Goal: Complete application form

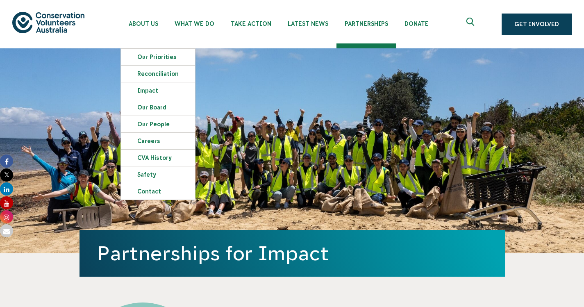
click at [327, 48] on ul "About Us Our Priorities Reconciliation Impact Our Board Our People Careers CVA …" at bounding box center [300, 24] width 360 height 48
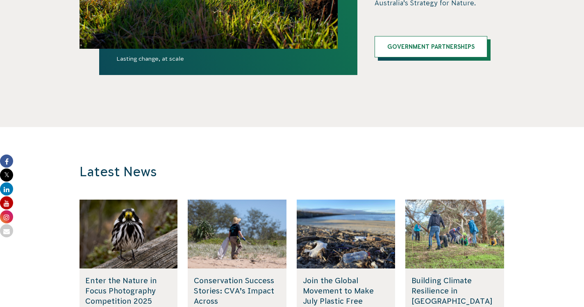
scroll to position [2776, 0]
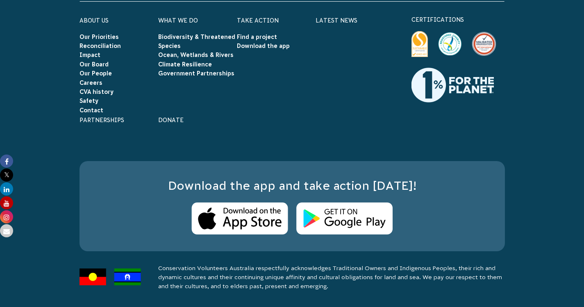
scroll to position [1475, 0]
click at [88, 113] on link "Contact" at bounding box center [91, 110] width 24 height 7
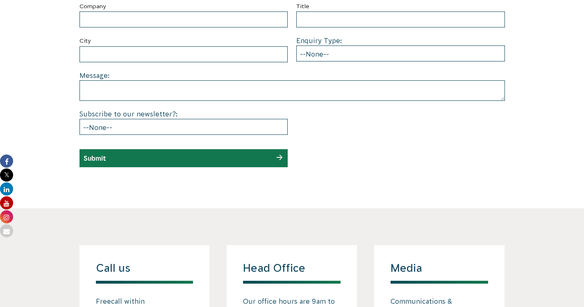
scroll to position [442, 0]
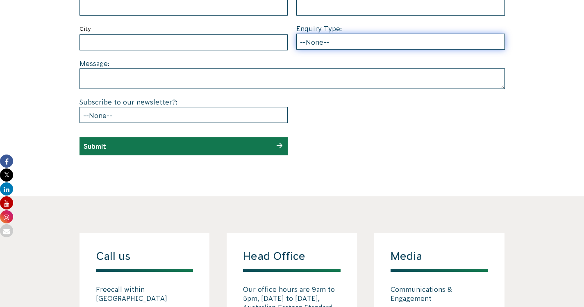
select select "Individual volunteering"
click at [296, 50] on select "--None-- Partnering on conservation and community projects Financial sponsorshi…" at bounding box center [400, 42] width 209 height 16
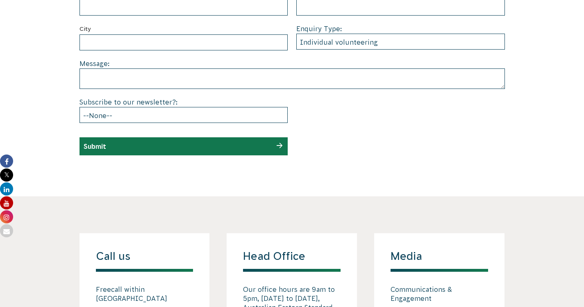
click at [41, 73] on section "Submit a enquiry First Name Last Name Mobile Phone: Email Company Title City En…" at bounding box center [292, 21] width 584 height 349
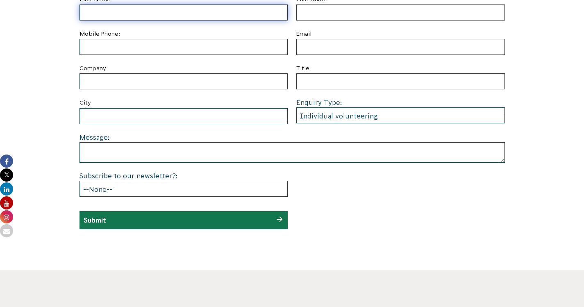
click at [142, 20] on input "First Name" at bounding box center [183, 13] width 209 height 16
type input "Mark"
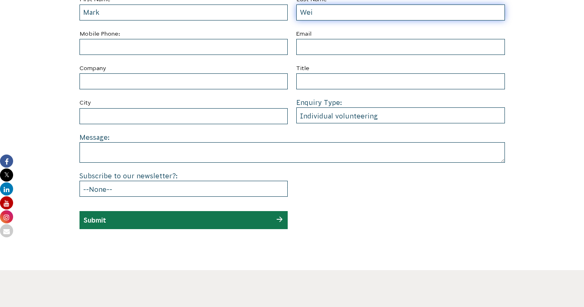
type input "Wei"
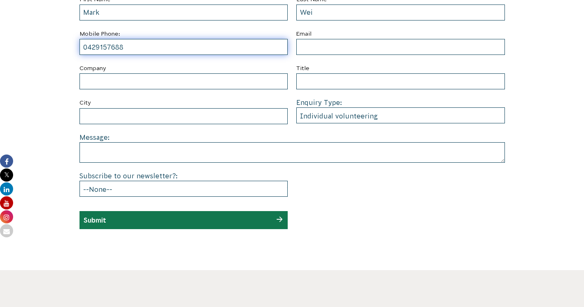
type input "0429157688"
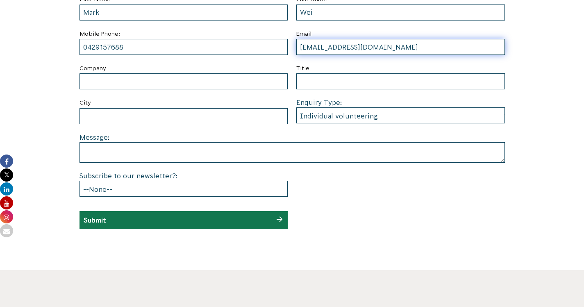
type input "markhwei@gmail.com"
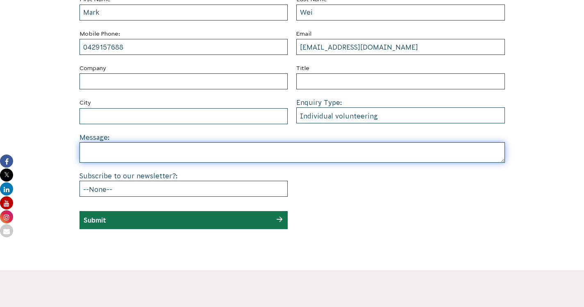
drag, startPoint x: 123, startPoint y: 209, endPoint x: 140, endPoint y: 203, distance: 18.1
click at [127, 163] on textarea at bounding box center [291, 152] width 425 height 20
paste textarea "Hi, My name is Mark, and I’m eager to apply my skills in data analysis, insight…"
type textarea "Hi, My name is Mark, and I’m eager to apply my skills in data analysis, insight…"
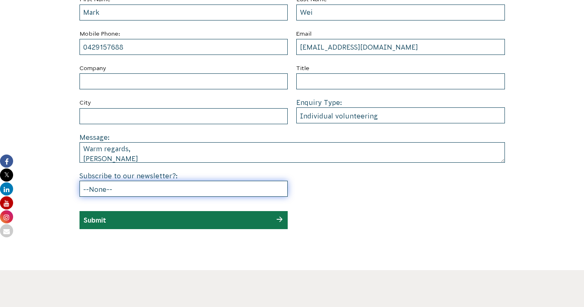
select select "Yes"
click at [79, 197] on select "--None-- Yes No" at bounding box center [183, 189] width 209 height 16
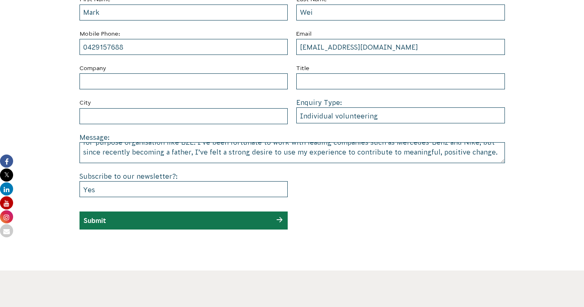
scroll to position [0, 0]
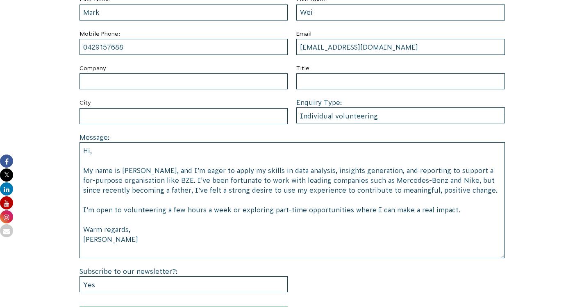
drag, startPoint x: 503, startPoint y: 209, endPoint x: 510, endPoint y: 299, distance: 90.0
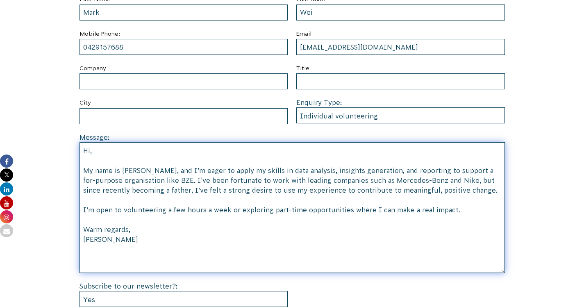
click at [363, 218] on textarea "Hi, My name is Mark, and I’m eager to apply my skills in data analysis, insight…" at bounding box center [291, 207] width 425 height 131
drag, startPoint x: 140, startPoint y: 228, endPoint x: 152, endPoint y: 230, distance: 12.5
click at [152, 231] on textarea "Hi, My name is Mark, and I’m eager to apply my skills in data analysis, insight…" at bounding box center [291, 207] width 425 height 131
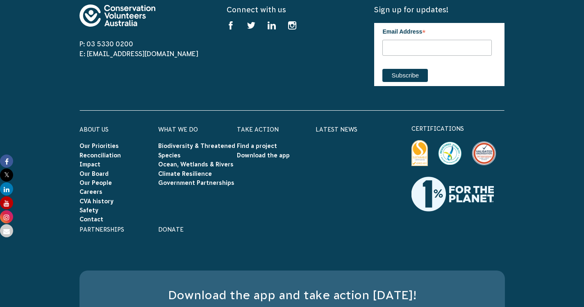
scroll to position [1751, 0]
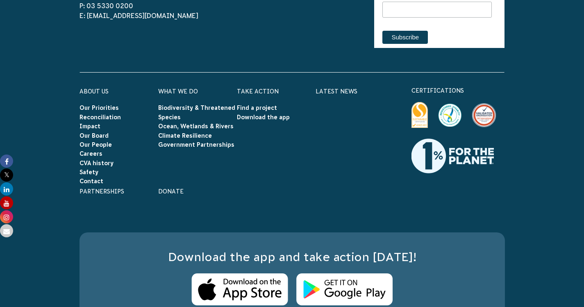
type textarea "Hi, My name is Mark, and I’m eager to apply my skills in data analysis, insight…"
drag, startPoint x: 163, startPoint y: 48, endPoint x: 97, endPoint y: 54, distance: 66.6
click at [97, 20] on div "P: 03 5330 0200 E: info@cva.org.au" at bounding box center [144, 11] width 130 height 20
click at [192, 20] on span "E: [EMAIL_ADDRESS][DOMAIN_NAME]" at bounding box center [144, 16] width 130 height 10
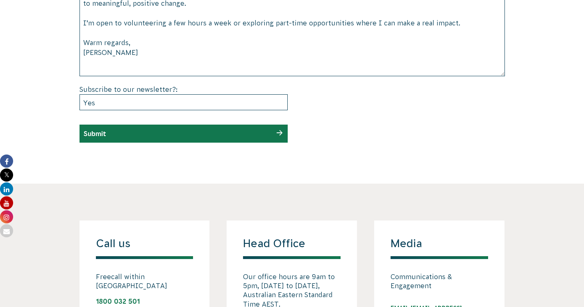
scroll to position [564, 0]
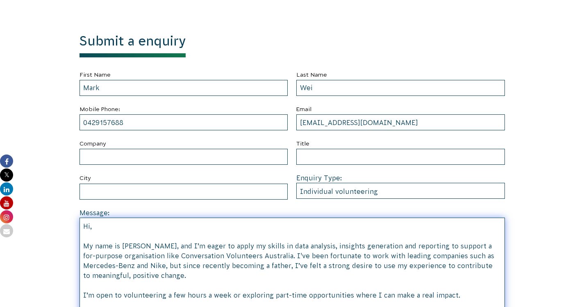
drag, startPoint x: 104, startPoint y: 99, endPoint x: 10, endPoint y: -45, distance: 172.5
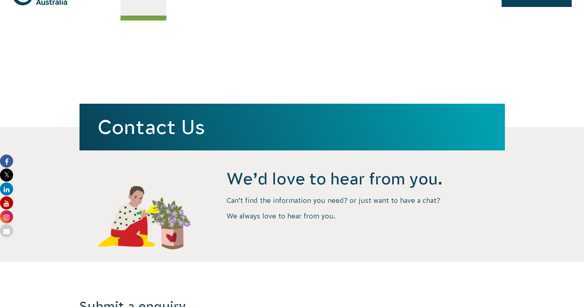
scroll to position [0, 0]
